Goal: Information Seeking & Learning: Learn about a topic

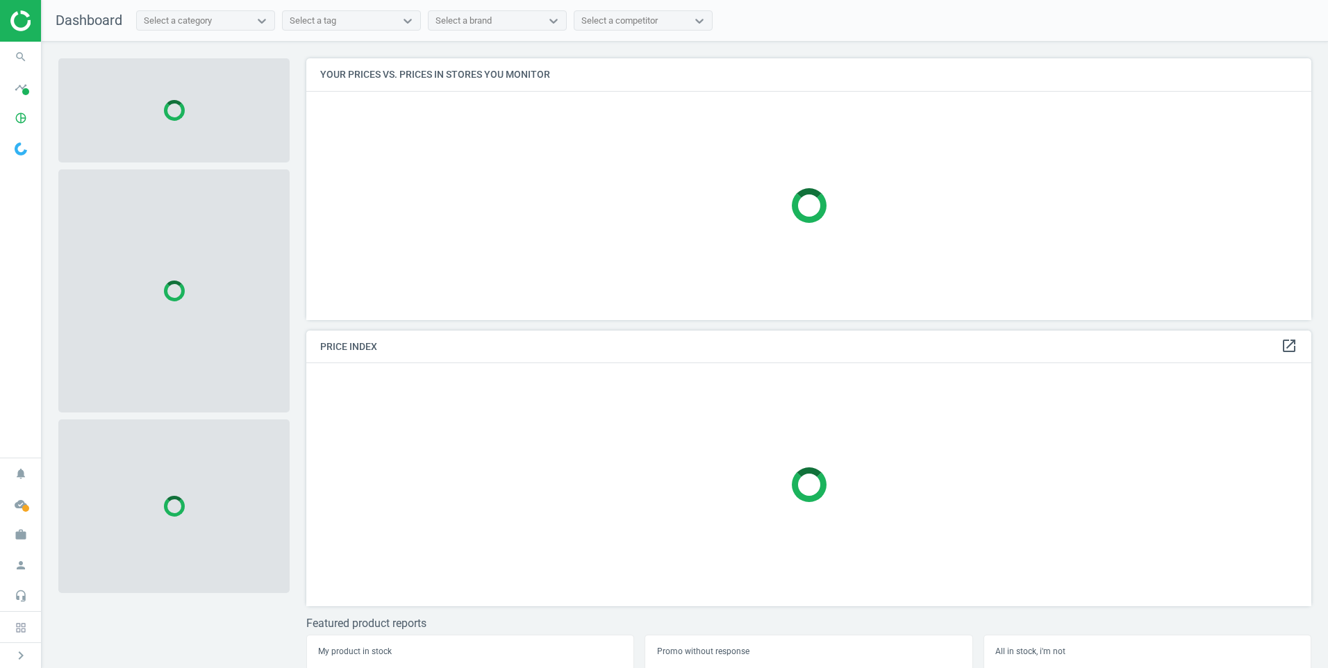
scroll to position [283, 1017]
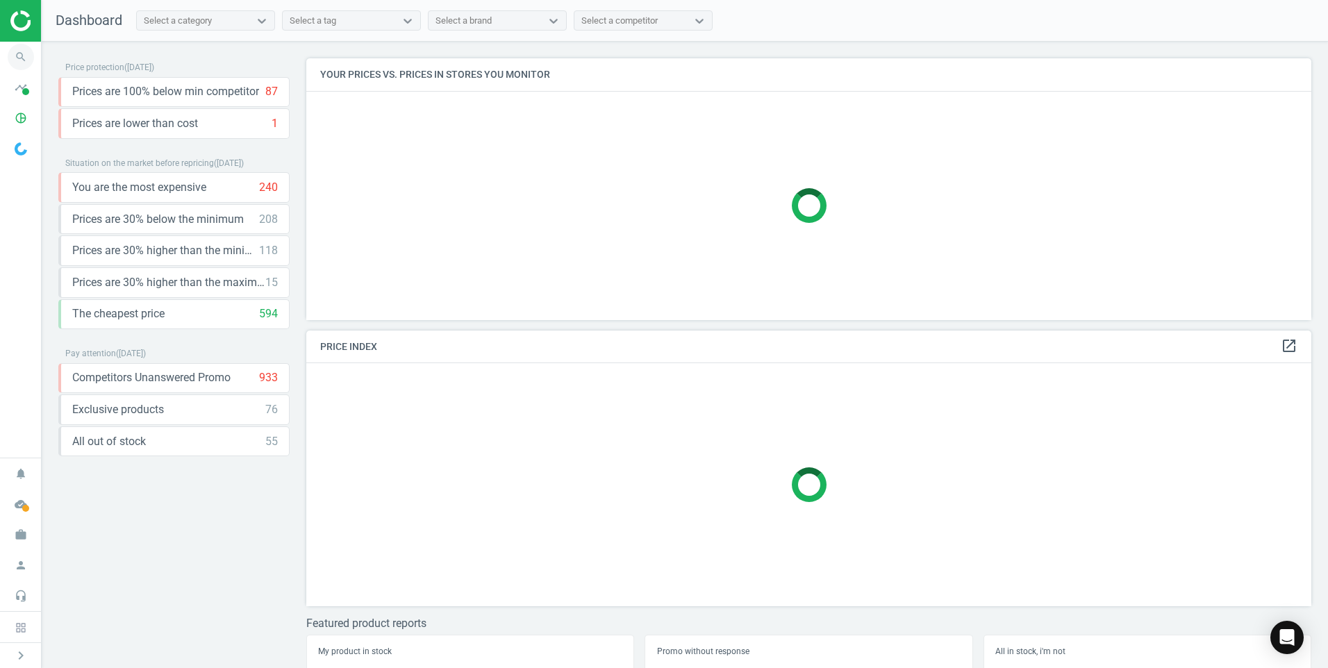
click at [13, 59] on icon "search" at bounding box center [21, 57] width 26 height 26
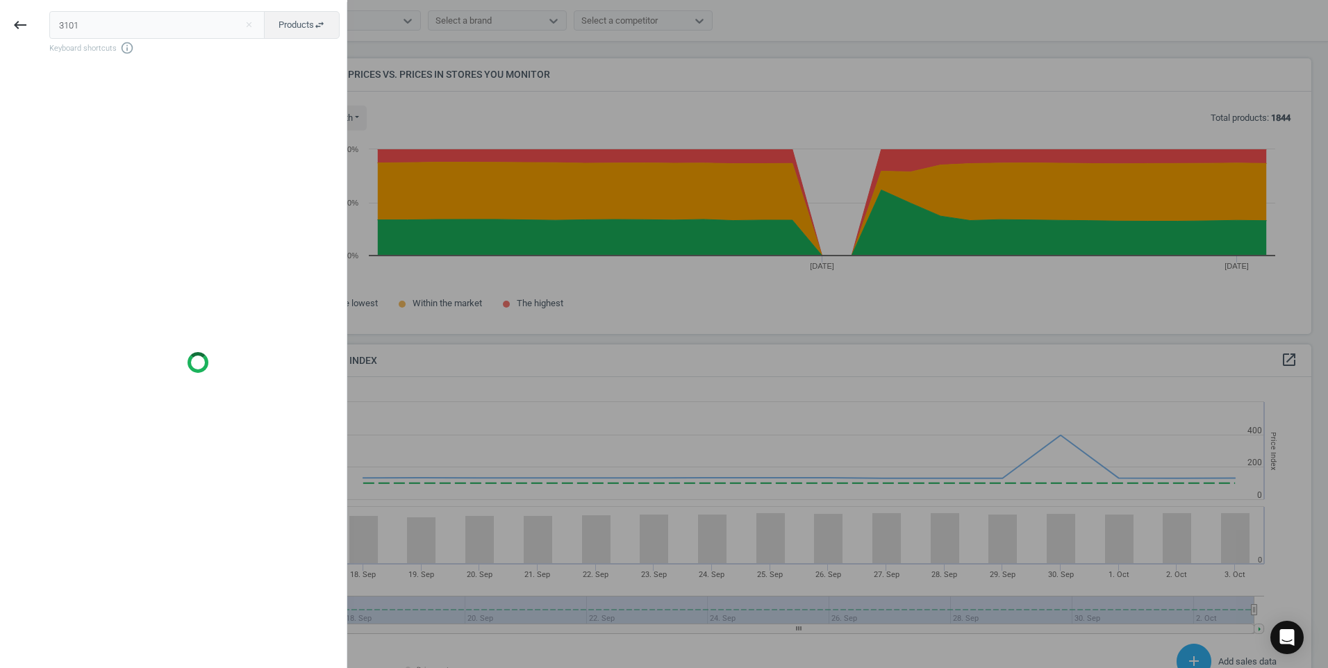
scroll to position [341, 1017]
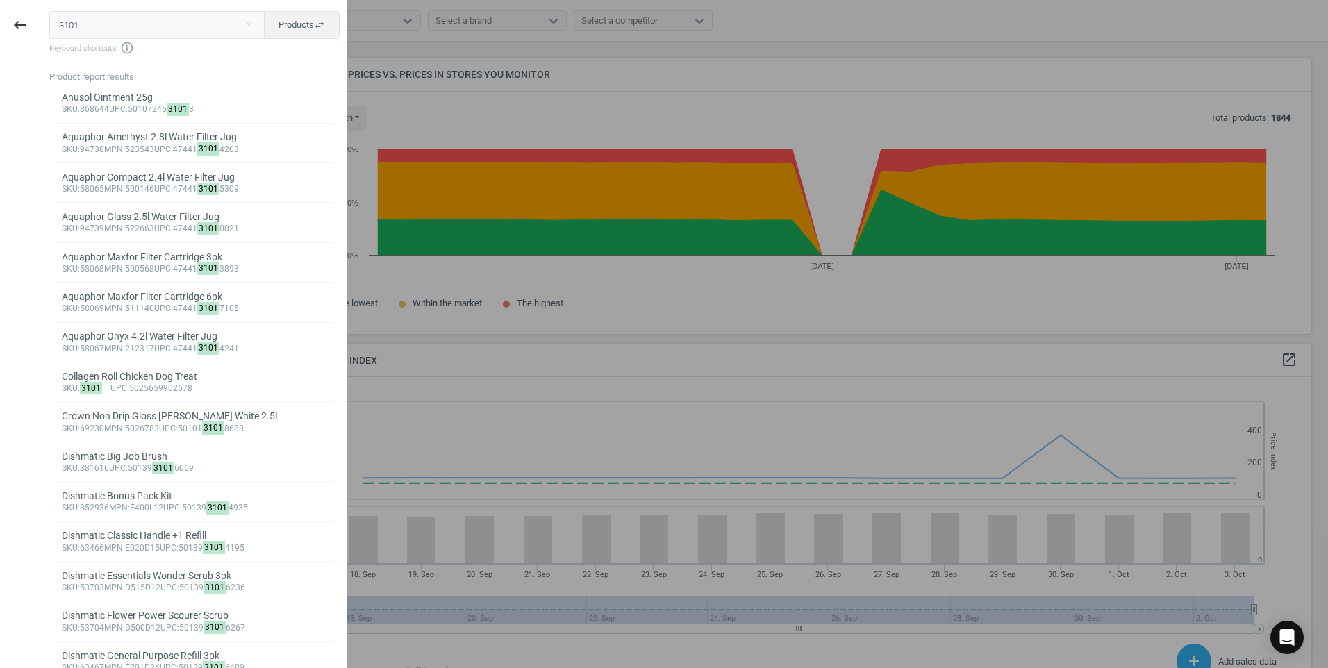
click at [56, 23] on input "3101" at bounding box center [157, 25] width 216 height 28
type input "3101"
click at [181, 379] on div "Collagen Roll Chicken Dog Treat" at bounding box center [195, 376] width 266 height 13
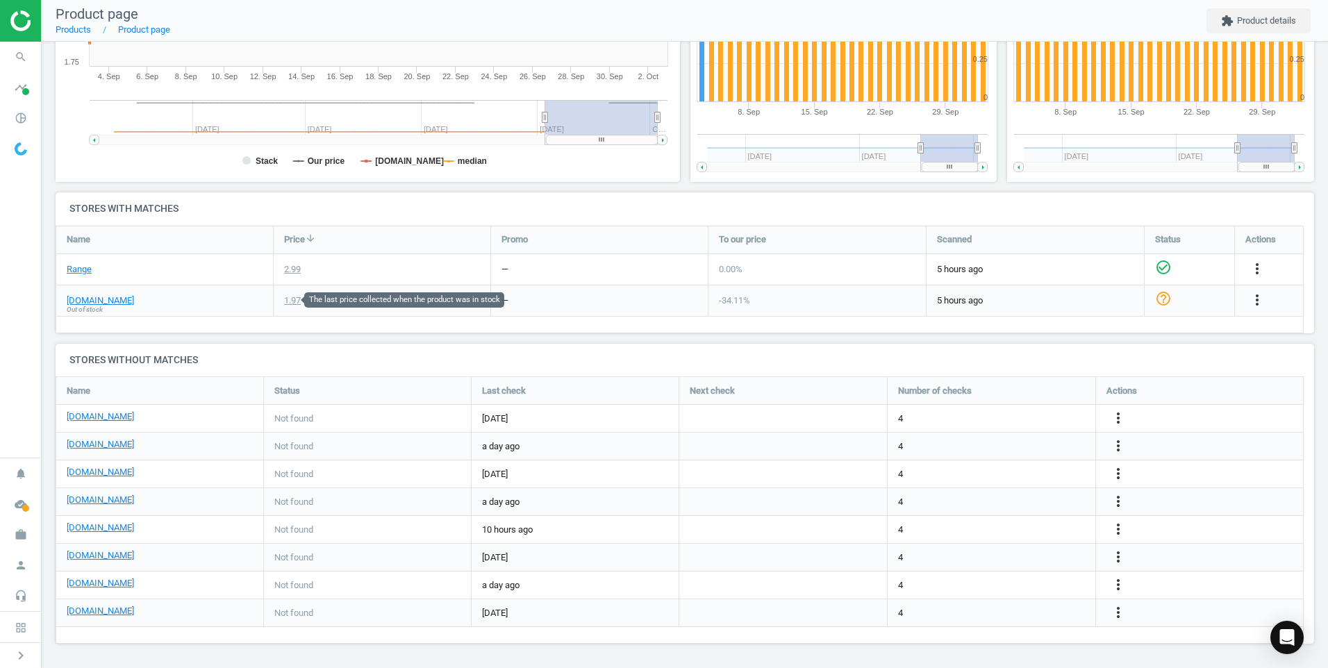
click at [295, 300] on div "1.97" at bounding box center [292, 301] width 17 height 13
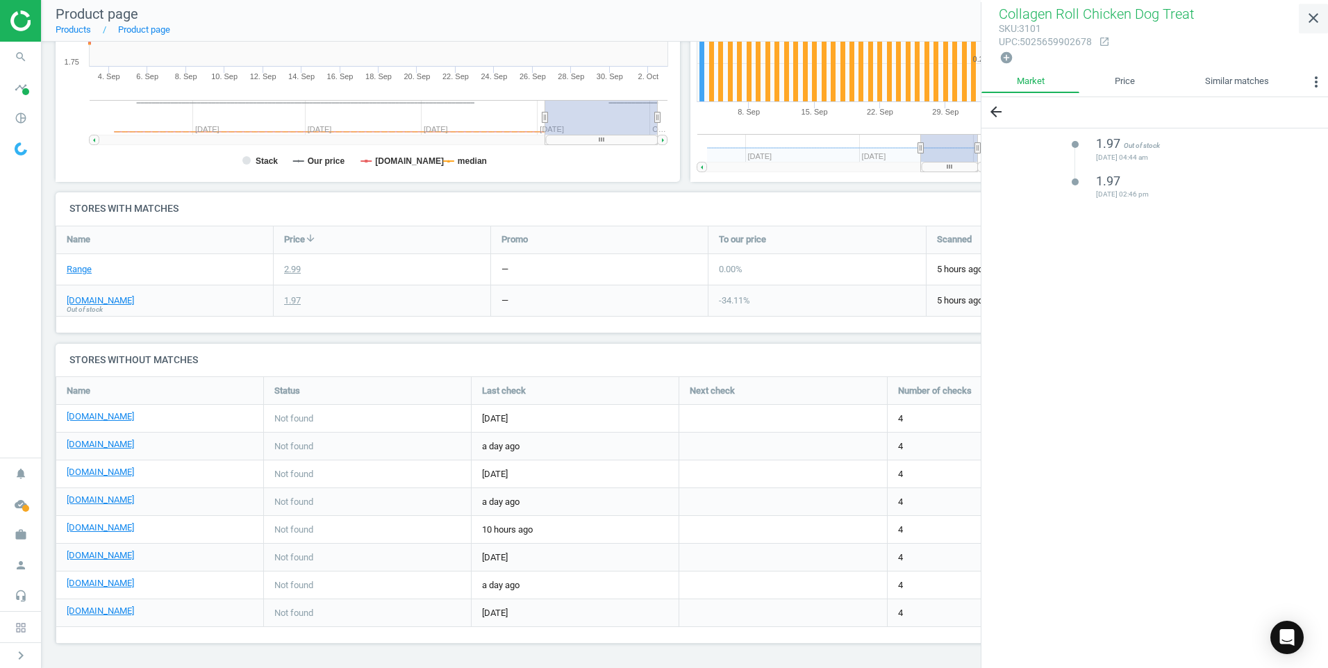
click at [1319, 15] on icon "close" at bounding box center [1314, 18] width 17 height 17
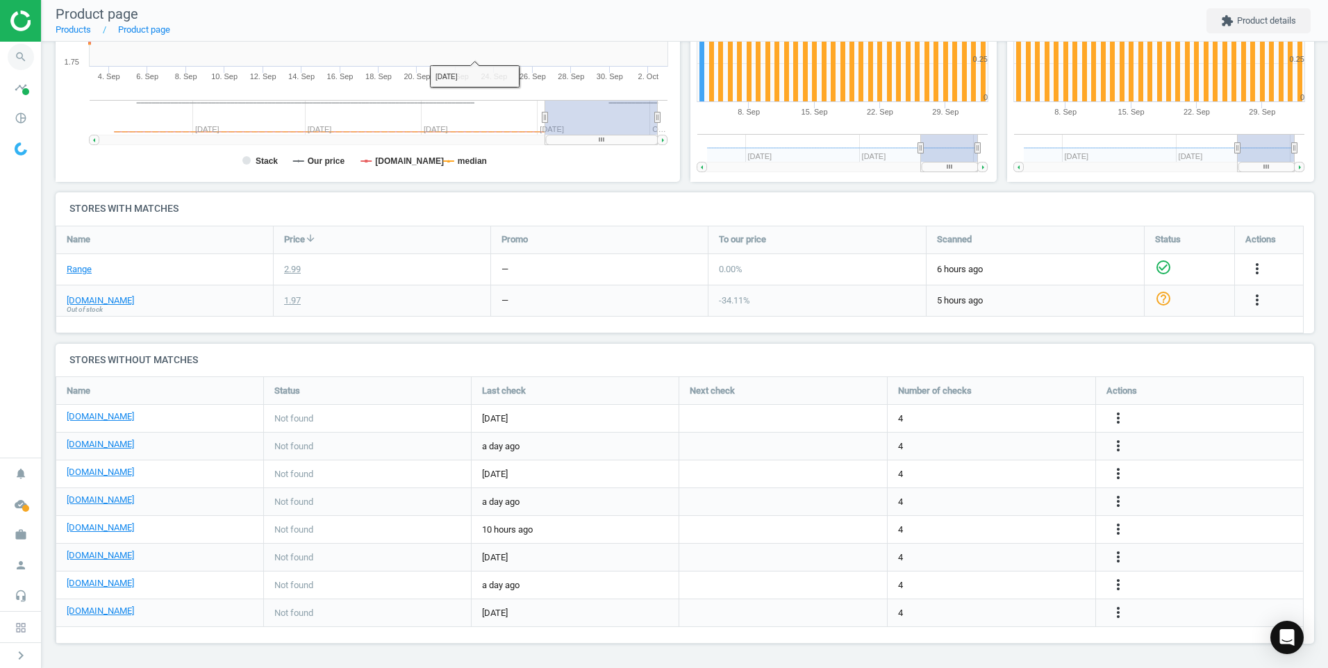
click at [21, 60] on icon "search" at bounding box center [21, 57] width 26 height 26
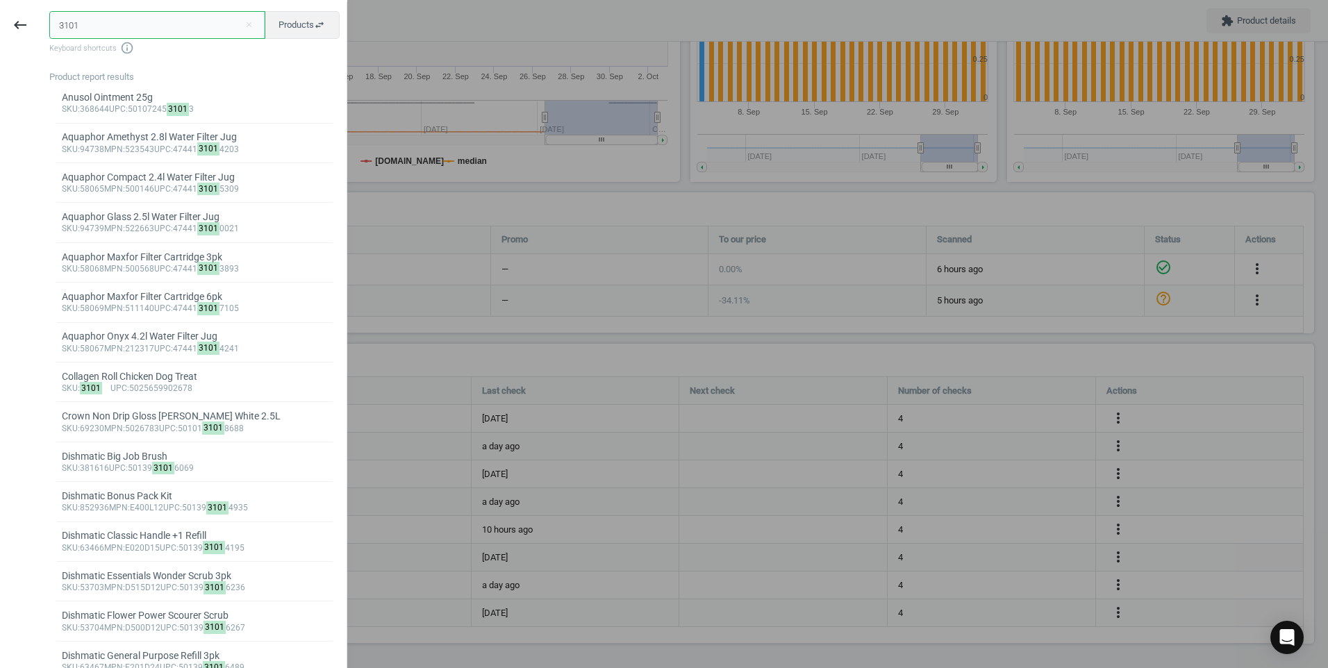
drag, startPoint x: 92, startPoint y: 25, endPoint x: 47, endPoint y: 28, distance: 45.9
click at [47, 28] on div "3101 close Products swap_horiz Keyboard shortcuts info_outline Product report r…" at bounding box center [193, 471] width 306 height 939
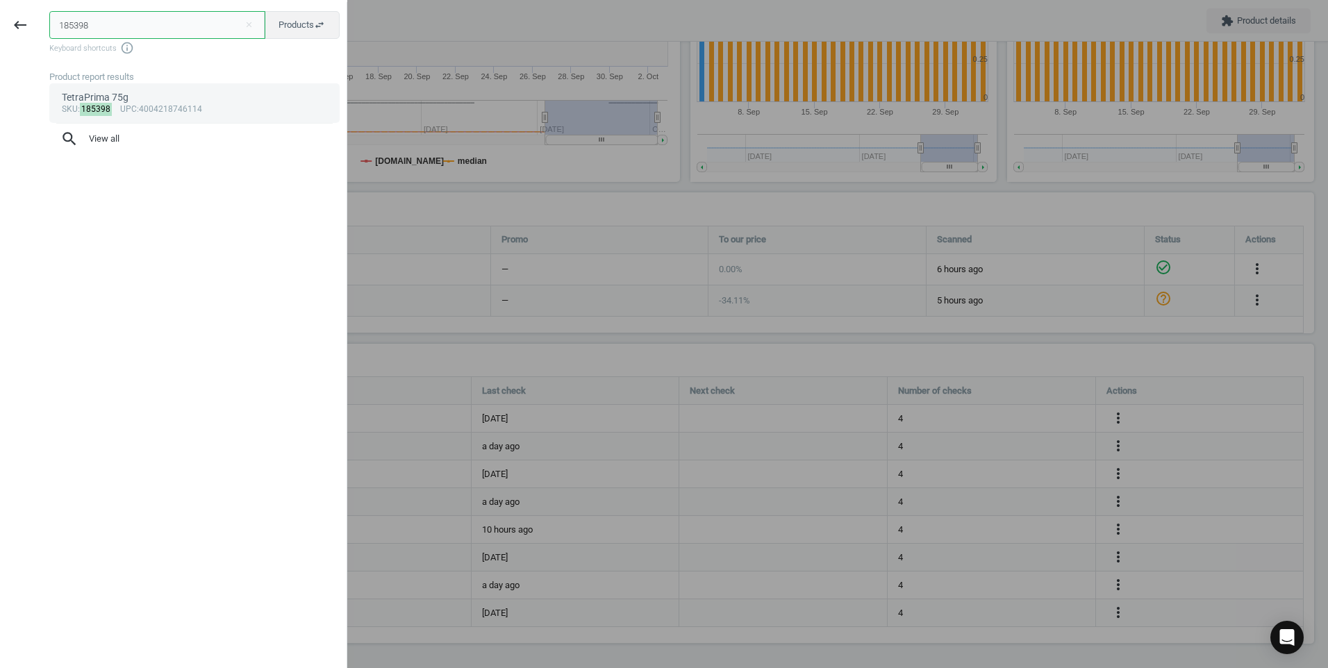
type input "185398"
click at [127, 103] on div "TetraPrima 75g" at bounding box center [195, 97] width 266 height 13
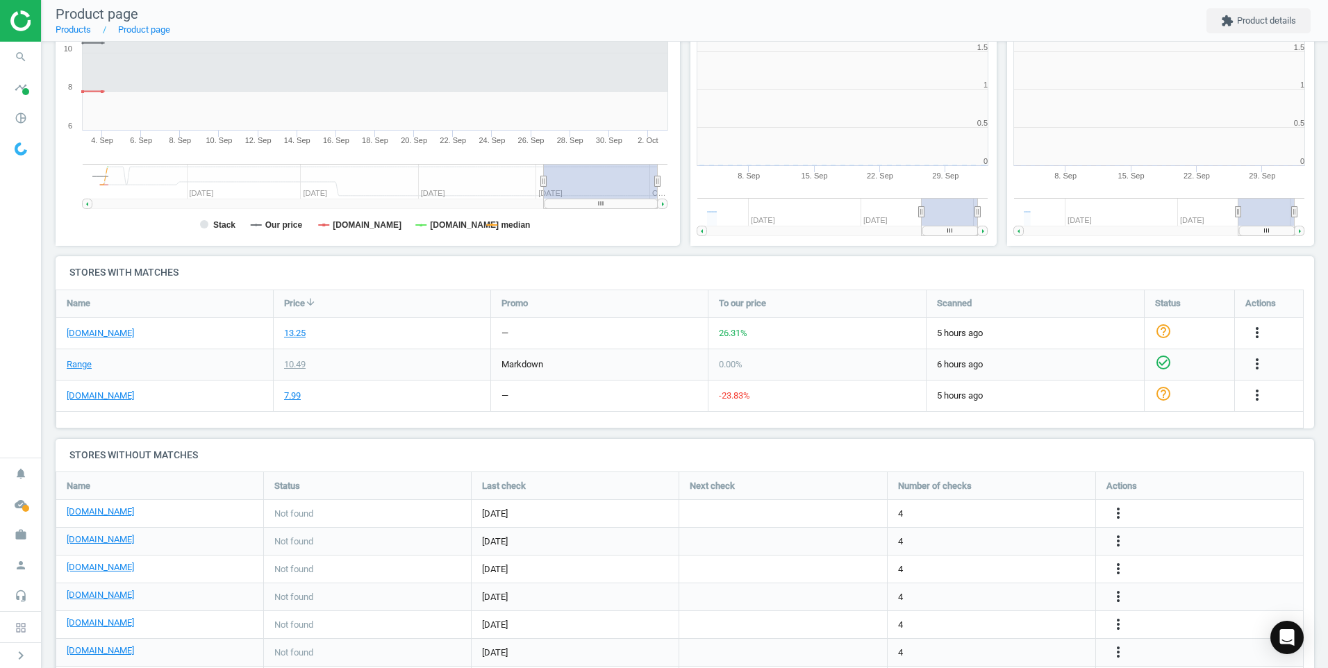
scroll to position [7, 7]
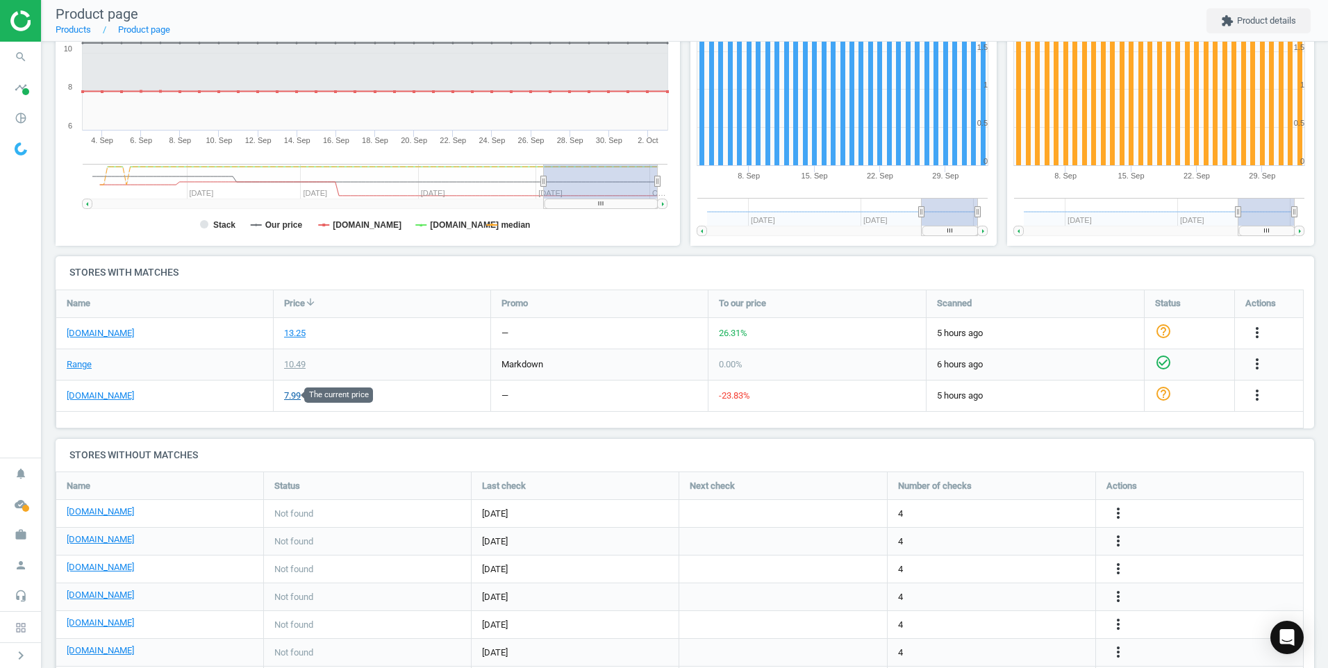
click at [295, 393] on div "7.99" at bounding box center [292, 396] width 17 height 13
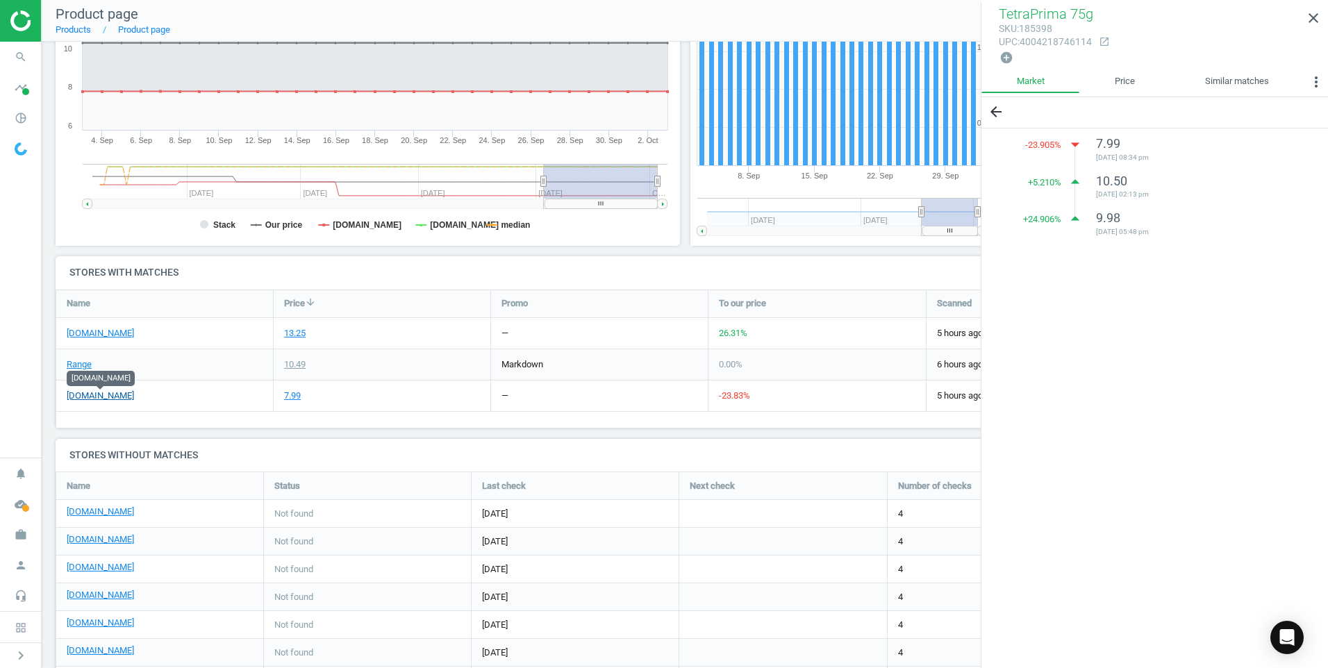
click at [110, 392] on link "[DOMAIN_NAME]" at bounding box center [100, 396] width 67 height 13
click at [1313, 17] on icon "close" at bounding box center [1314, 18] width 17 height 17
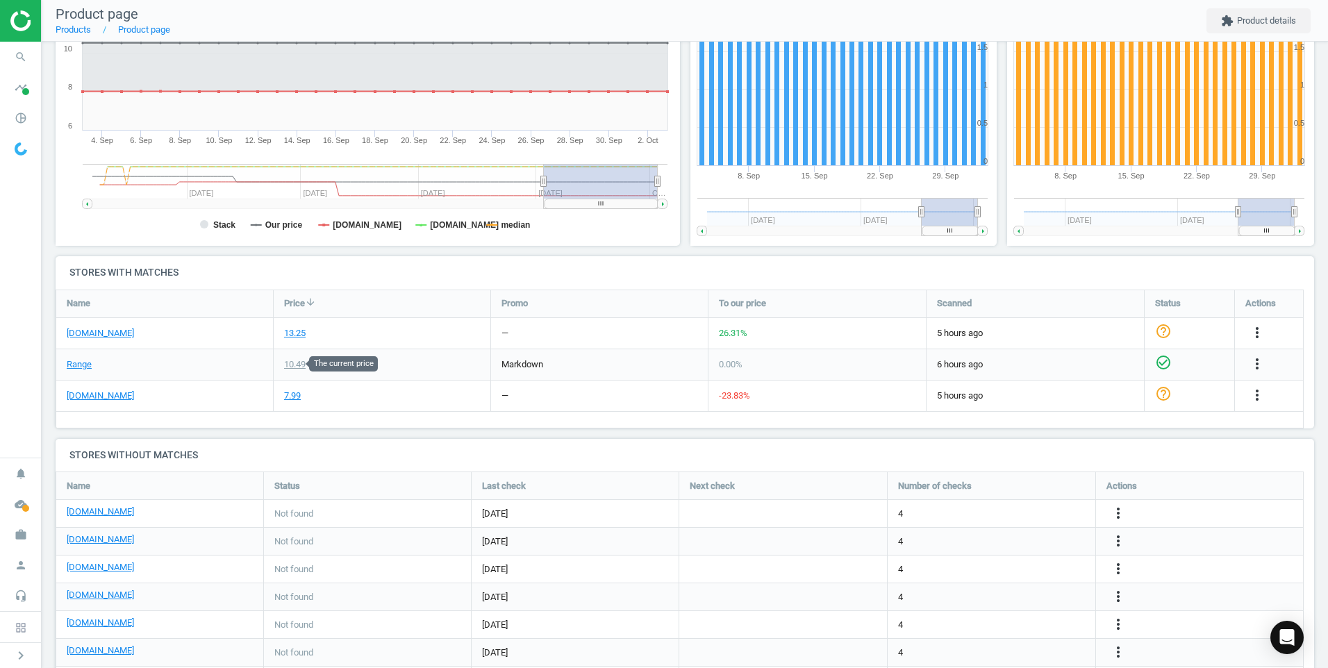
click at [288, 366] on div "10.49" at bounding box center [295, 365] width 22 height 13
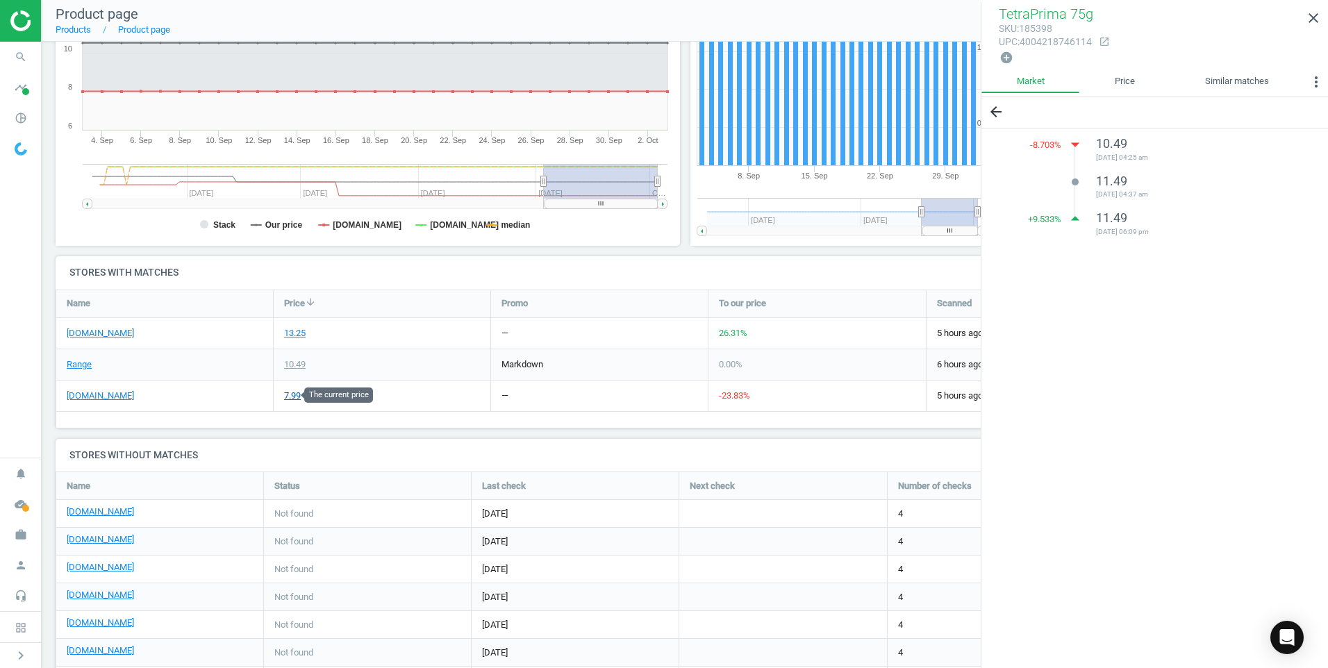
click at [293, 396] on div "7.99" at bounding box center [292, 396] width 17 height 13
